Goal: Navigation & Orientation: Find specific page/section

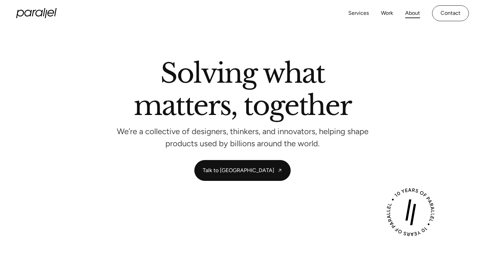
click at [413, 13] on link "About" at bounding box center [412, 13] width 15 height 10
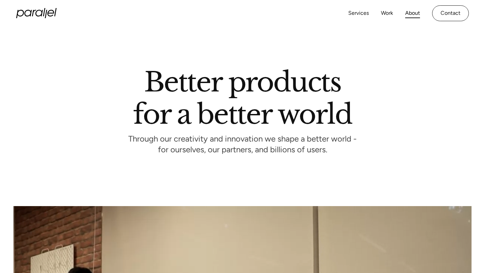
drag, startPoint x: 413, startPoint y: 13, endPoint x: 412, endPoint y: 16, distance: 3.4
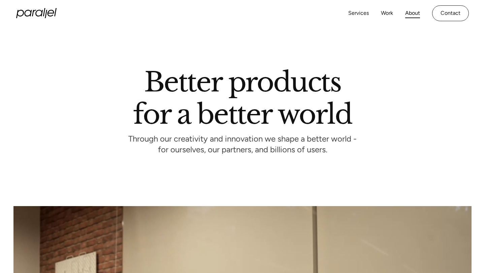
click at [413, 13] on link "About" at bounding box center [412, 13] width 15 height 10
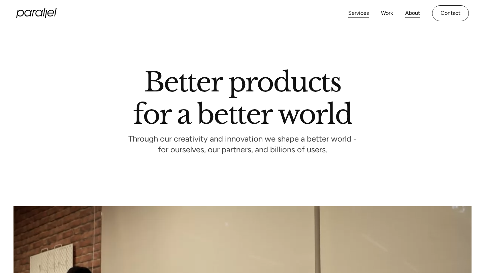
click at [353, 11] on link "Services" at bounding box center [358, 13] width 21 height 10
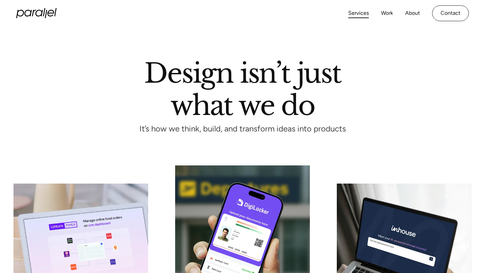
click at [410, 20] on div "Services Work About Careers Contact" at bounding box center [408, 13] width 121 height 16
click at [408, 14] on link "About" at bounding box center [412, 13] width 15 height 10
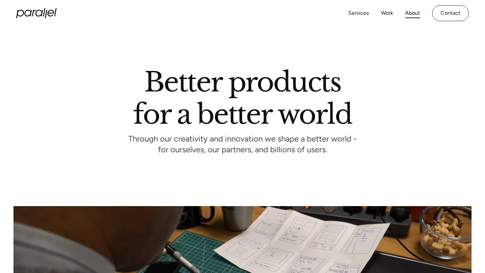
click at [414, 11] on link "About" at bounding box center [412, 13] width 15 height 10
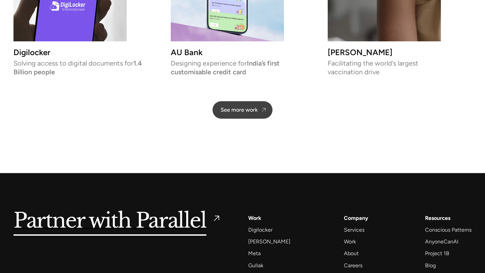
scroll to position [1593, 0]
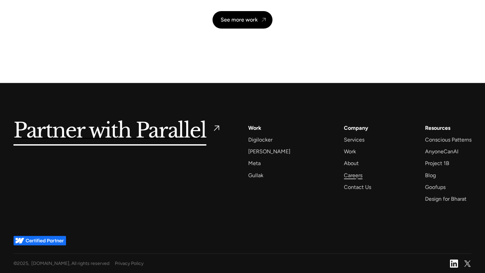
click at [353, 178] on div "Careers" at bounding box center [353, 175] width 19 height 9
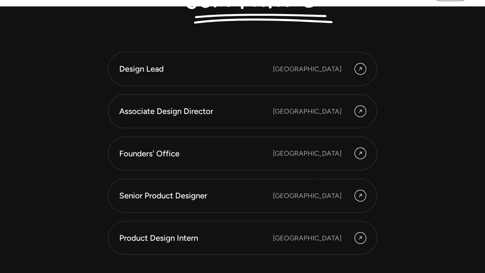
scroll to position [1813, 0]
